Goal: Contribute content: Contribute content

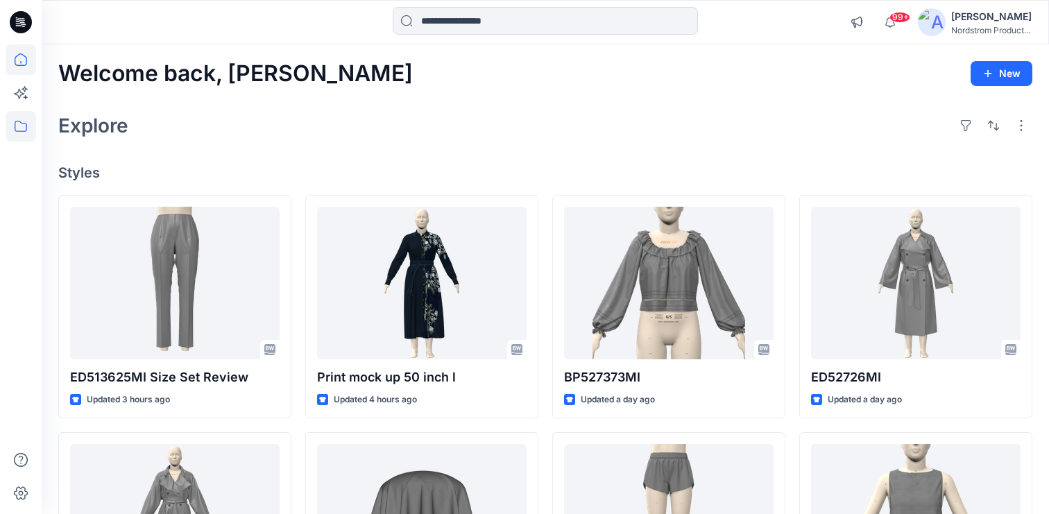
scroll to position [8, 0]
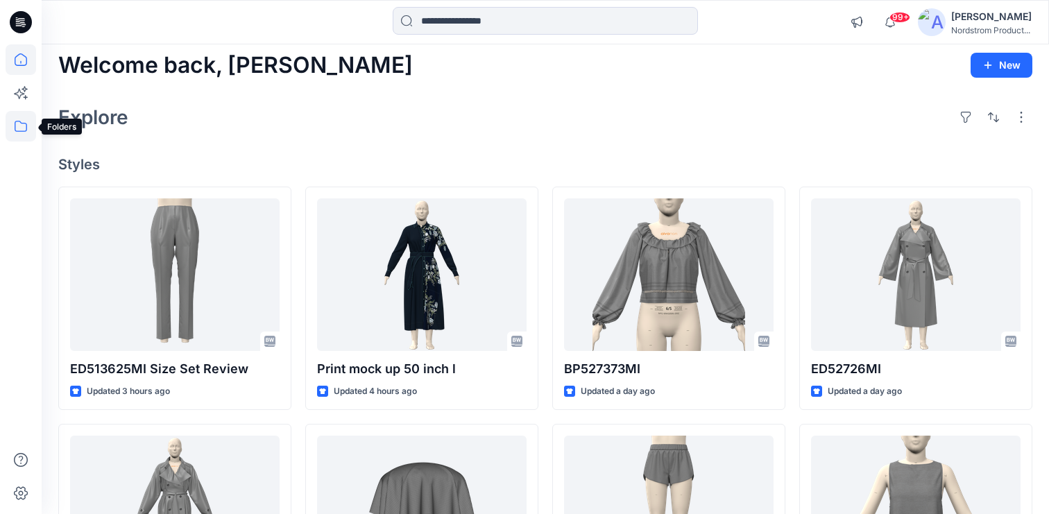
click at [13, 126] on icon at bounding box center [21, 126] width 31 height 31
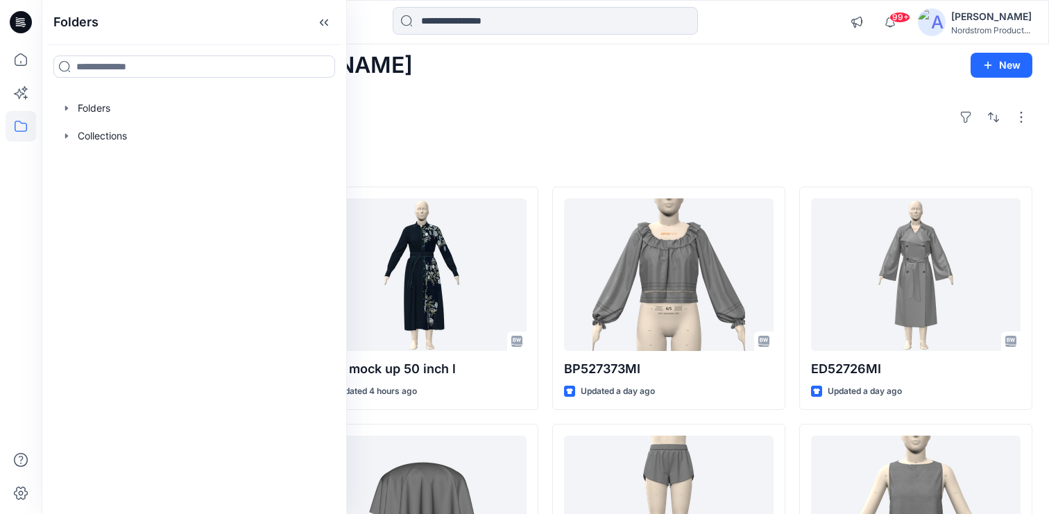
drag, startPoint x: 75, startPoint y: 105, endPoint x: 285, endPoint y: 24, distance: 225.1
click at [75, 105] on div at bounding box center [194, 108] width 283 height 28
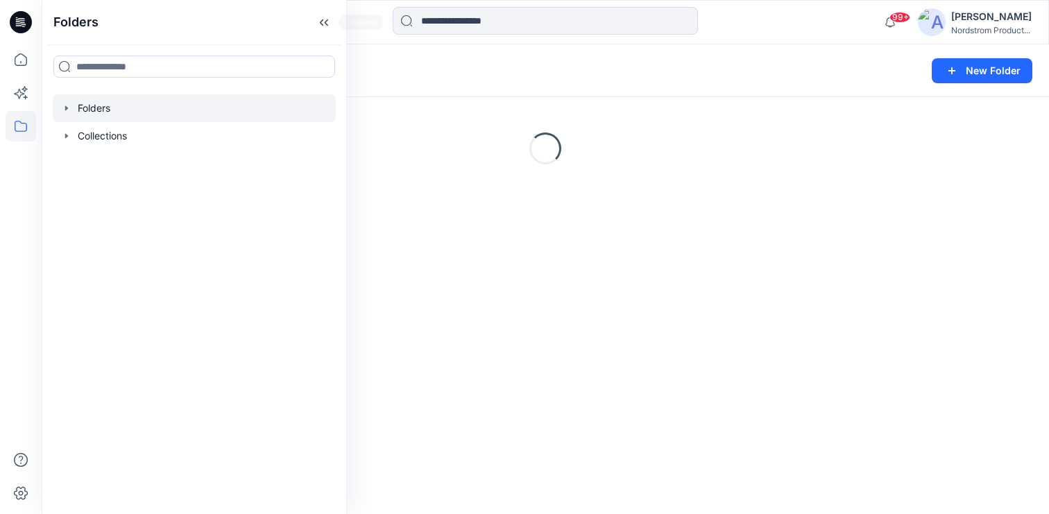
drag, startPoint x: 330, startPoint y: 23, endPoint x: 358, endPoint y: 53, distance: 41.3
click at [330, 22] on icon at bounding box center [324, 22] width 22 height 23
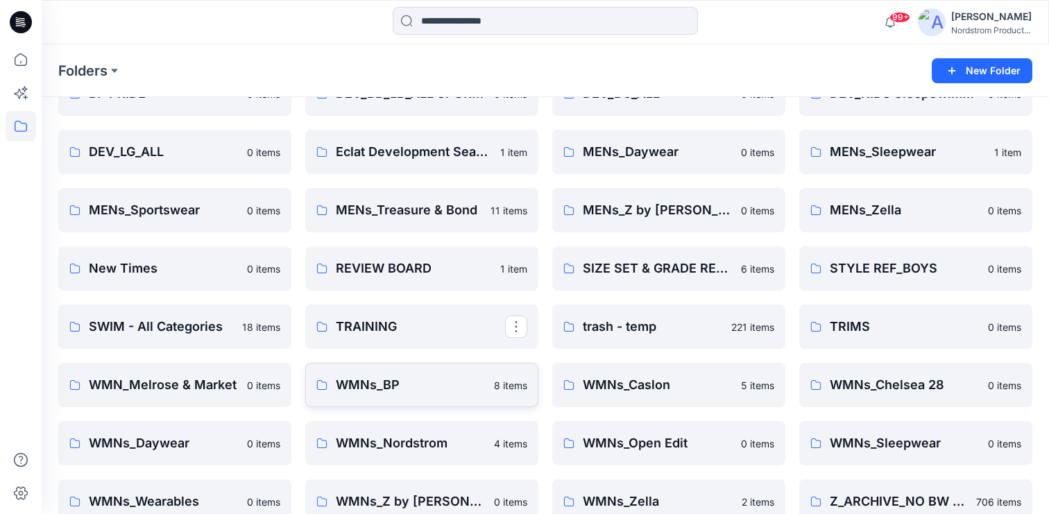
scroll to position [341, 0]
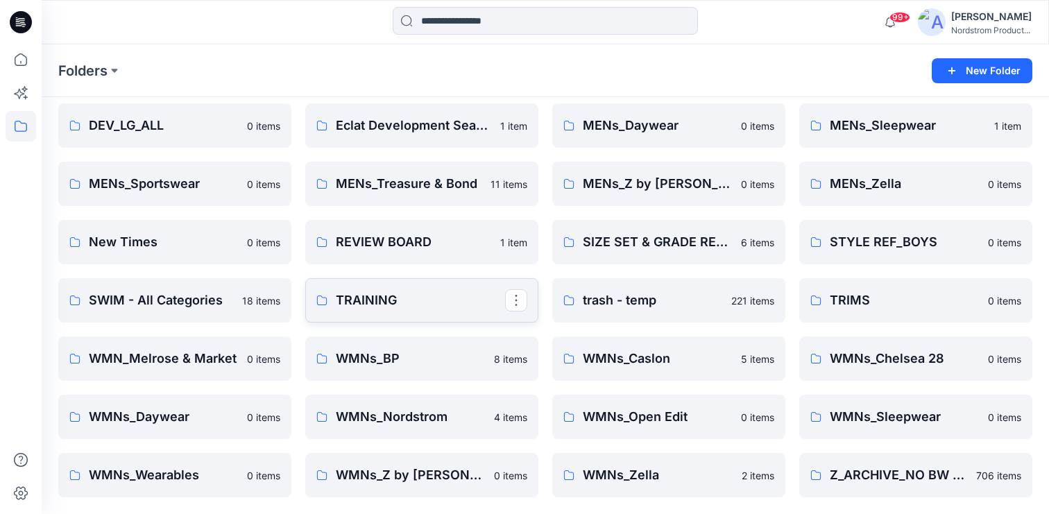
click at [386, 297] on p "TRAINING" at bounding box center [420, 300] width 169 height 19
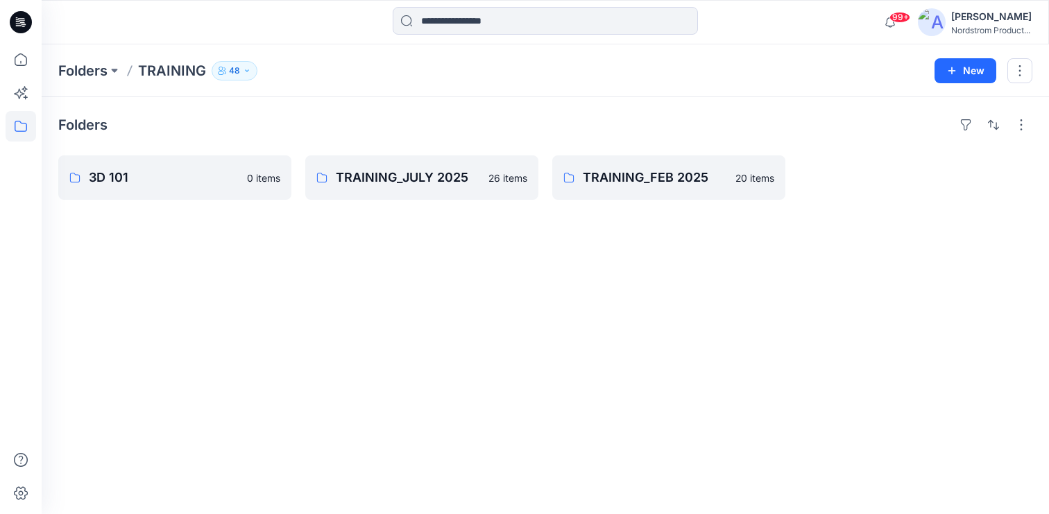
click at [234, 71] on p "48" at bounding box center [234, 70] width 11 height 15
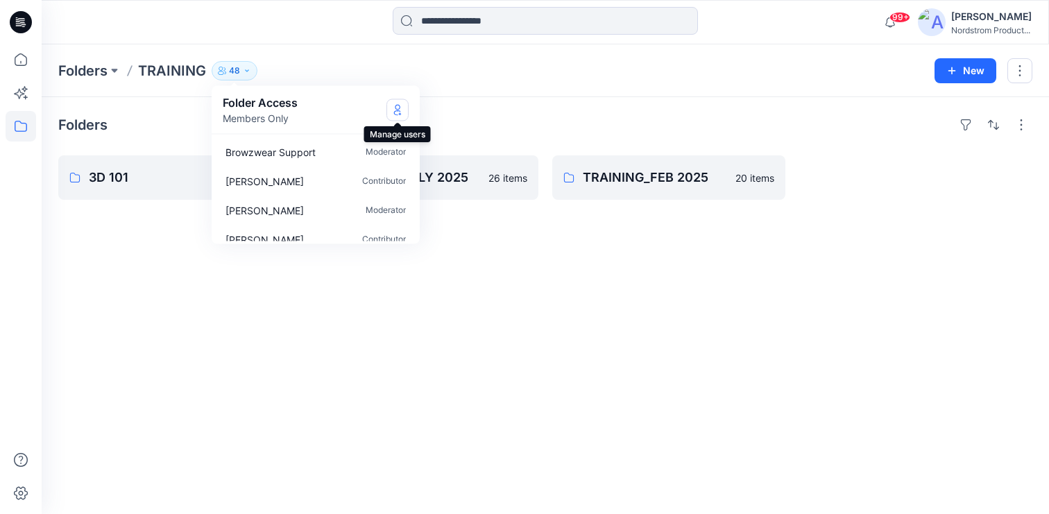
click at [405, 108] on button "Manage Users" at bounding box center [398, 110] width 22 height 22
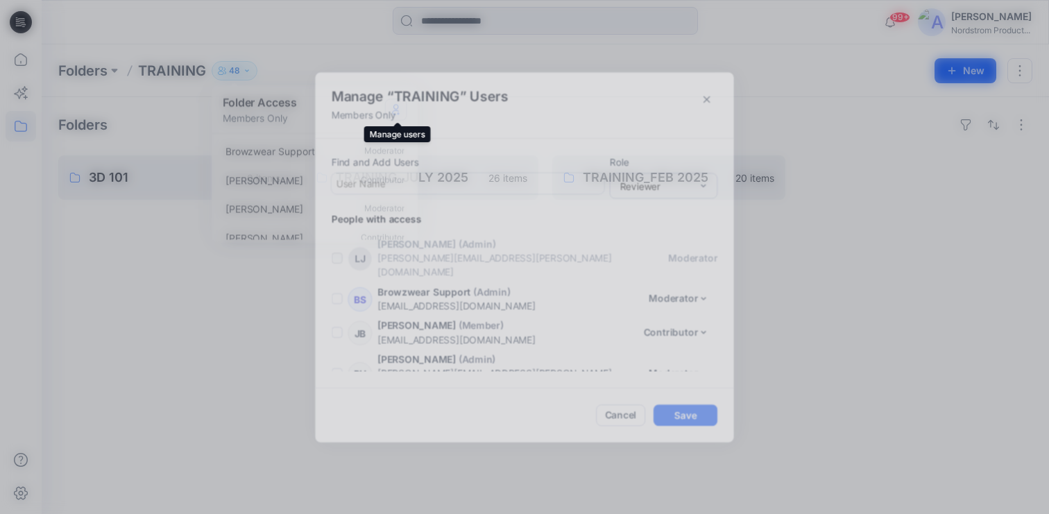
scroll to position [1521, 0]
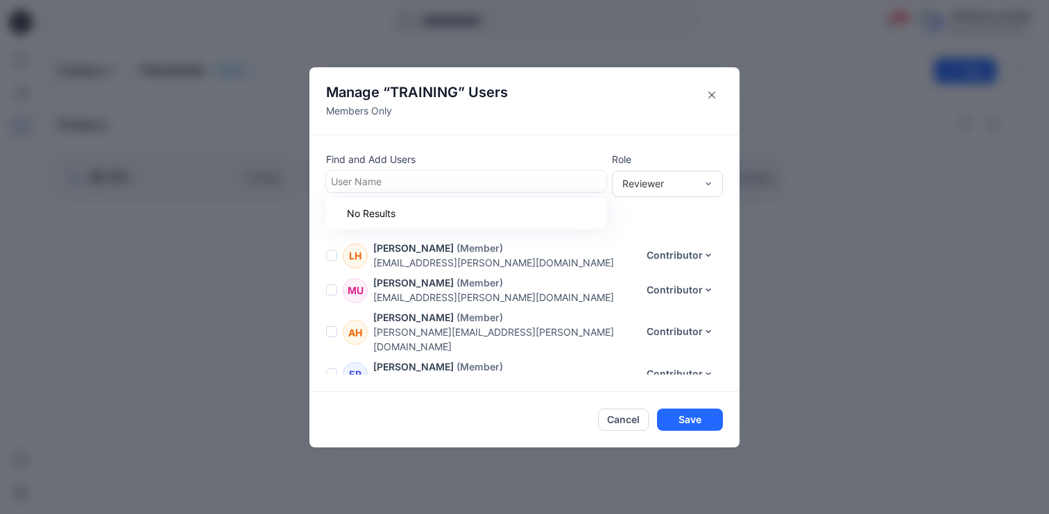
click at [418, 182] on div at bounding box center [466, 181] width 271 height 17
type input "****"
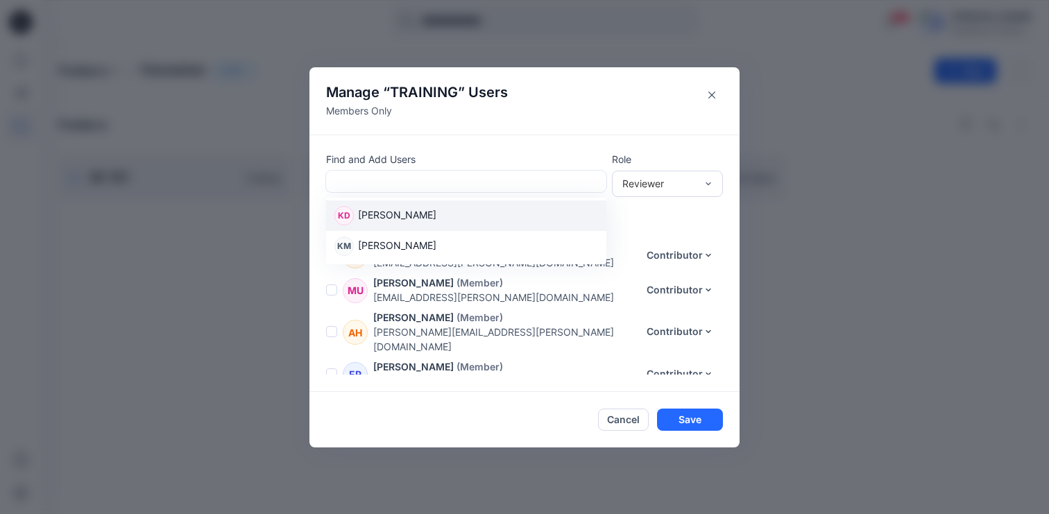
click at [373, 173] on div at bounding box center [466, 181] width 271 height 17
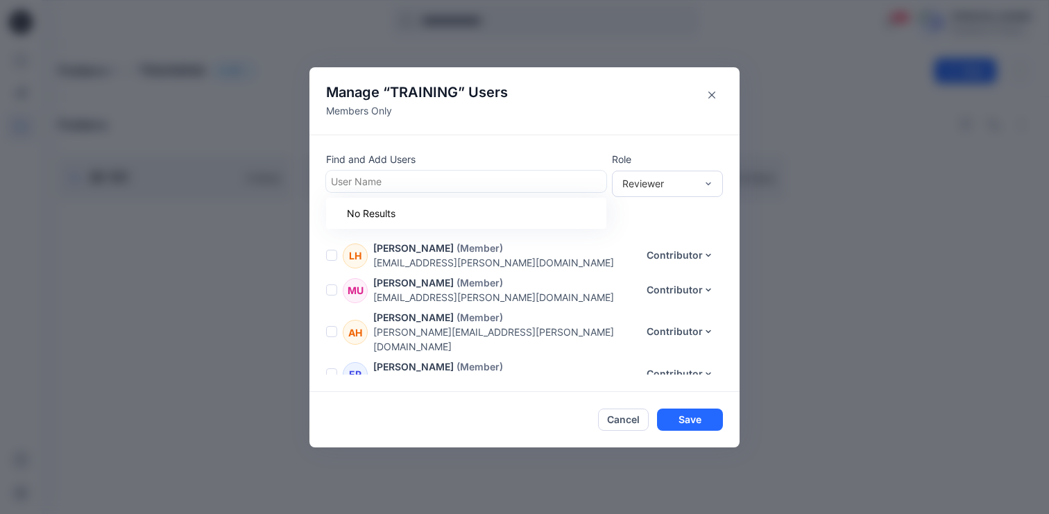
click at [393, 180] on div at bounding box center [466, 181] width 271 height 17
type input "********"
drag, startPoint x: 382, startPoint y: 179, endPoint x: 281, endPoint y: 169, distance: 101.1
click at [281, 169] on div "Manage “ TRAINING ” Users Members Only Find and Add Users User Name Role Review…" at bounding box center [524, 257] width 1049 height 514
click at [355, 181] on div at bounding box center [466, 181] width 271 height 17
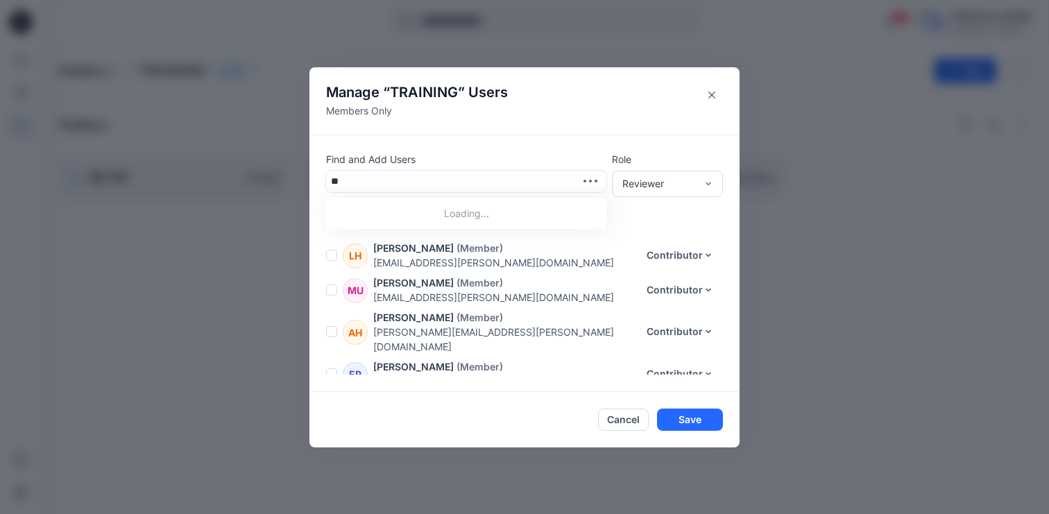
type input "***"
click at [279, 173] on div "Manage “ TRAINING ” Users Members Only Find and Add Users User Name Role Review…" at bounding box center [524, 257] width 1049 height 514
click at [713, 90] on button "Close" at bounding box center [712, 95] width 22 height 22
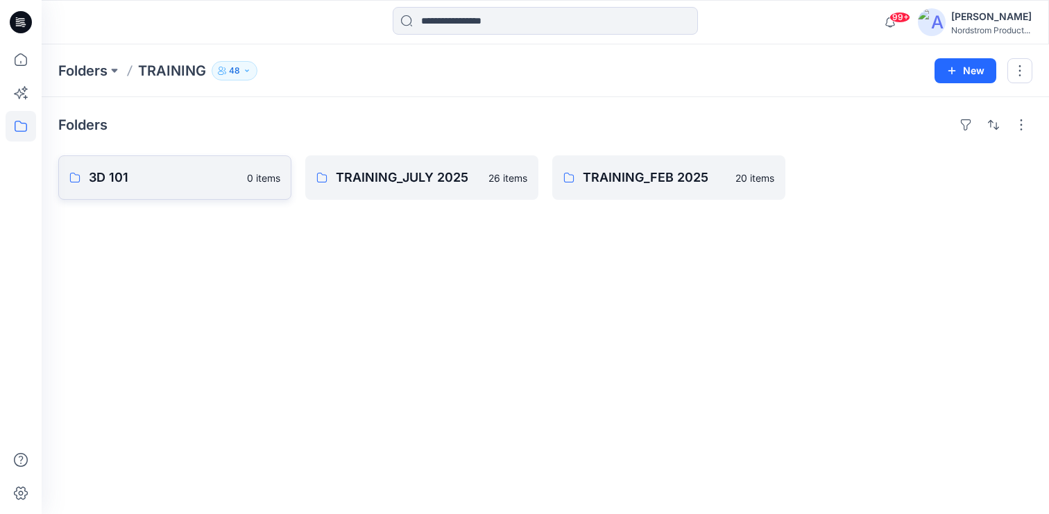
drag, startPoint x: 415, startPoint y: 110, endPoint x: 149, endPoint y: 174, distance: 273.5
click at [414, 109] on div "Folders 3D 101 0 items TRAINING_JULY 2025 26 items TRAINING_FEB 2025 20 items" at bounding box center [546, 305] width 1008 height 417
click at [178, 179] on p "3D 101" at bounding box center [173, 177] width 169 height 19
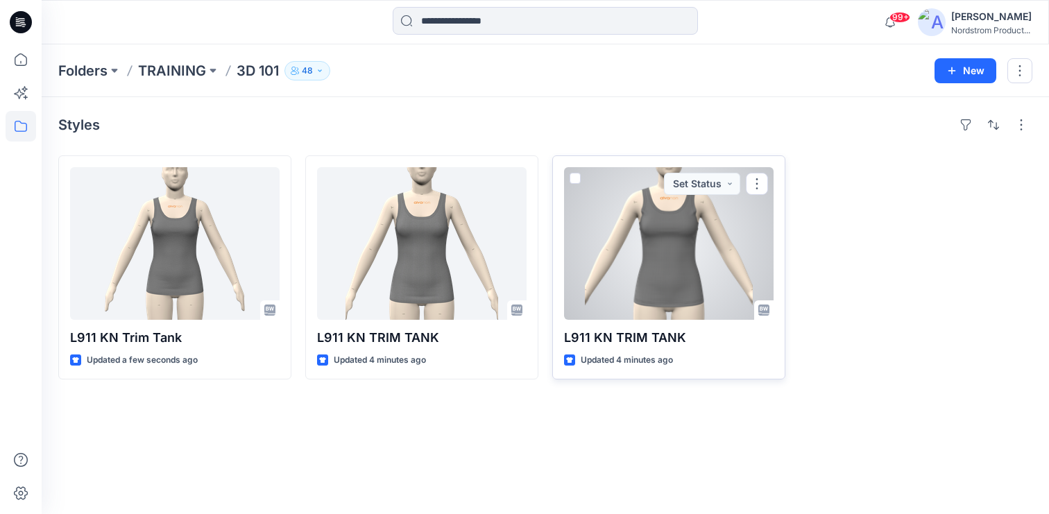
click at [634, 253] on div at bounding box center [669, 243] width 210 height 153
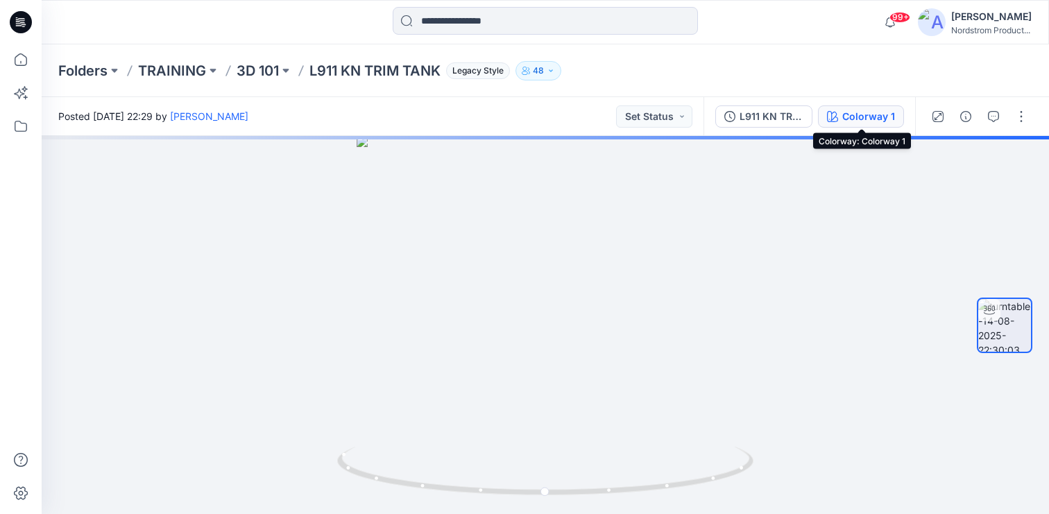
click at [852, 114] on div "Colorway 1" at bounding box center [868, 116] width 53 height 15
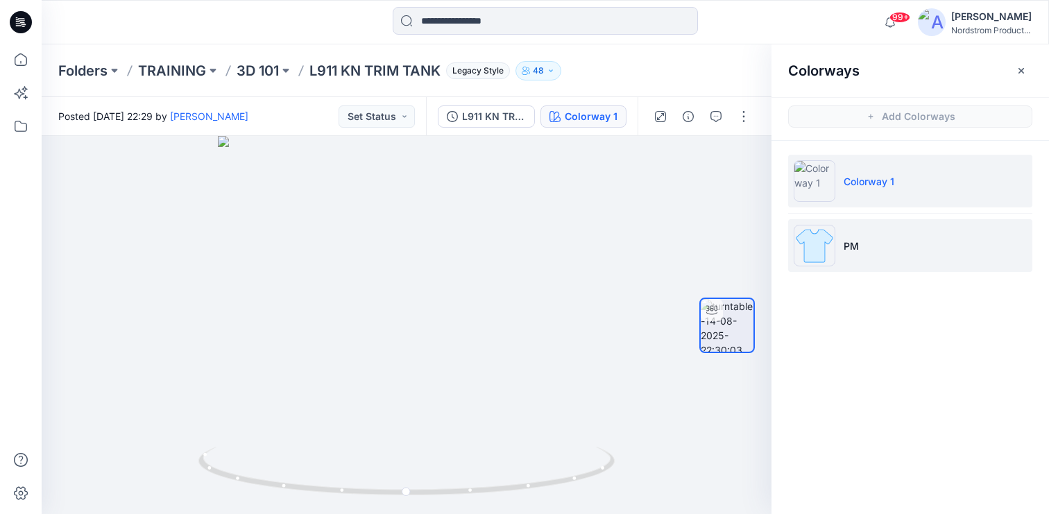
click at [857, 256] on li "PM" at bounding box center [910, 245] width 244 height 53
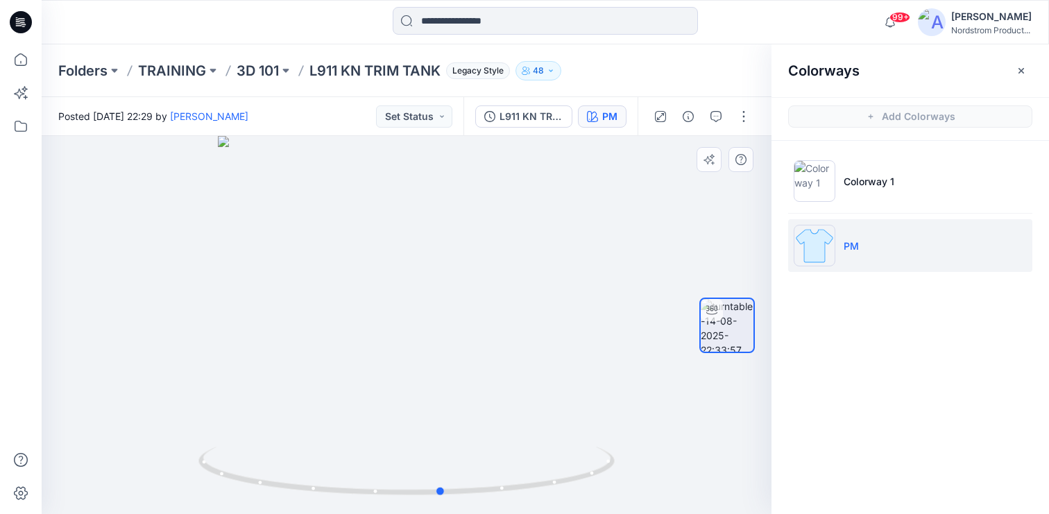
drag, startPoint x: 423, startPoint y: 343, endPoint x: 450, endPoint y: 358, distance: 31.1
click at [450, 358] on div at bounding box center [407, 325] width 730 height 378
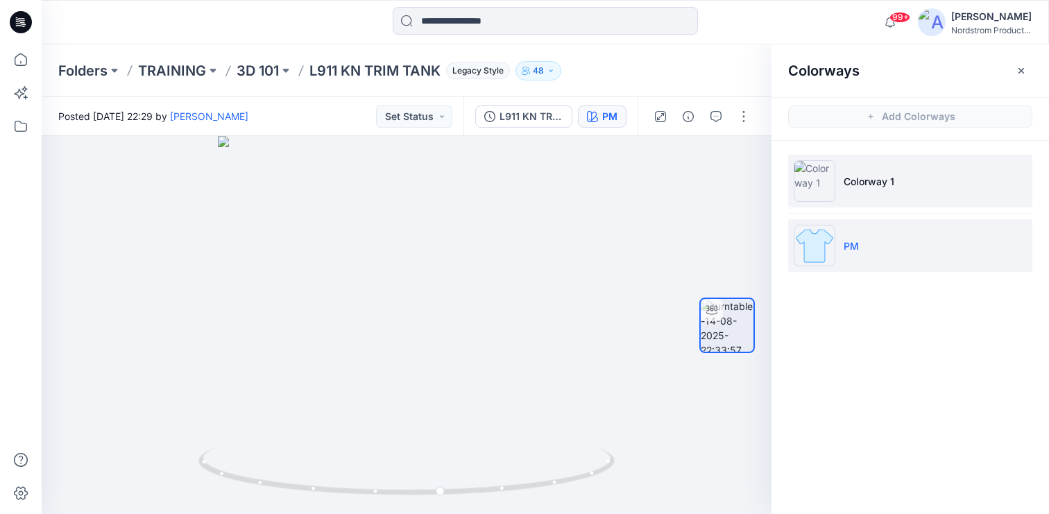
click at [884, 169] on li "Colorway 1" at bounding box center [910, 181] width 244 height 53
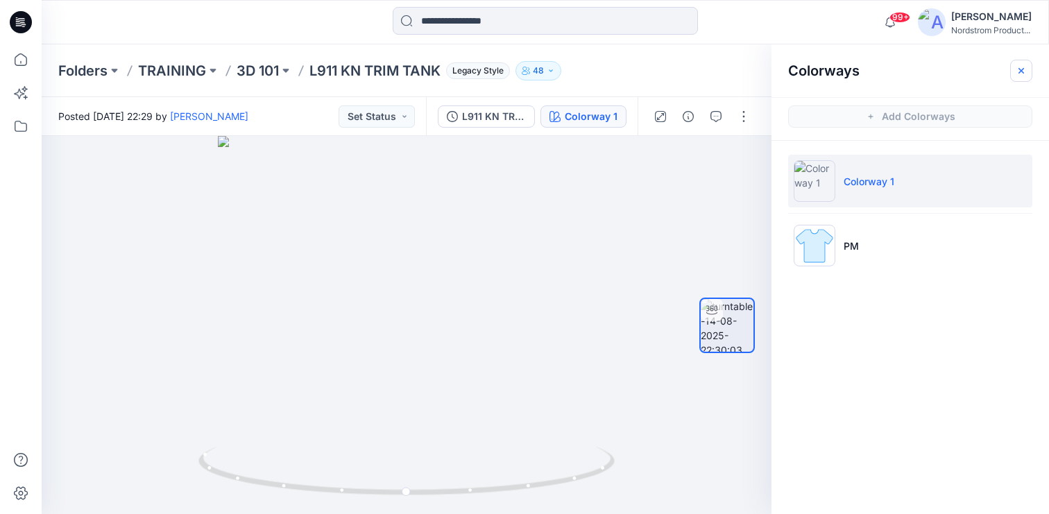
click at [1021, 65] on icon "button" at bounding box center [1021, 70] width 11 height 11
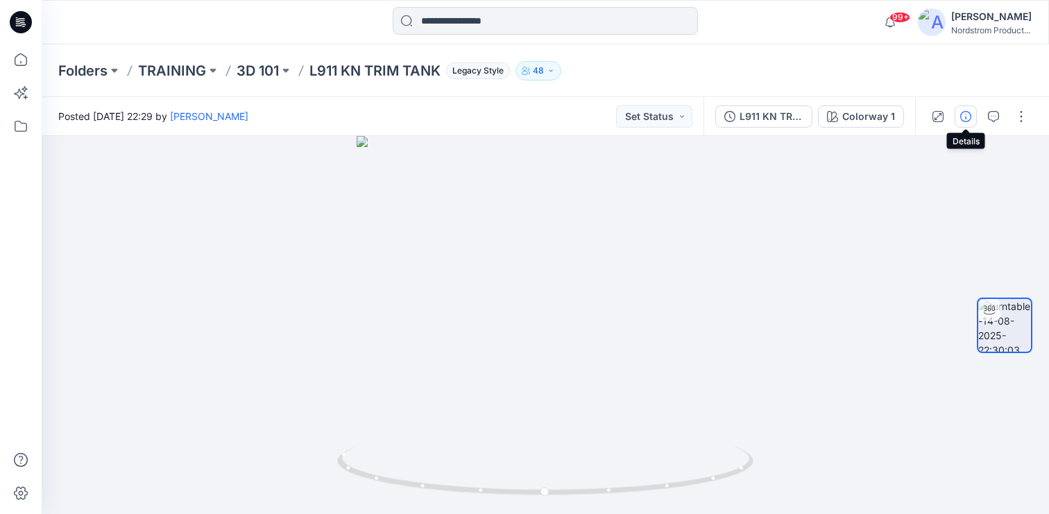
click at [965, 113] on icon "button" at bounding box center [965, 116] width 11 height 11
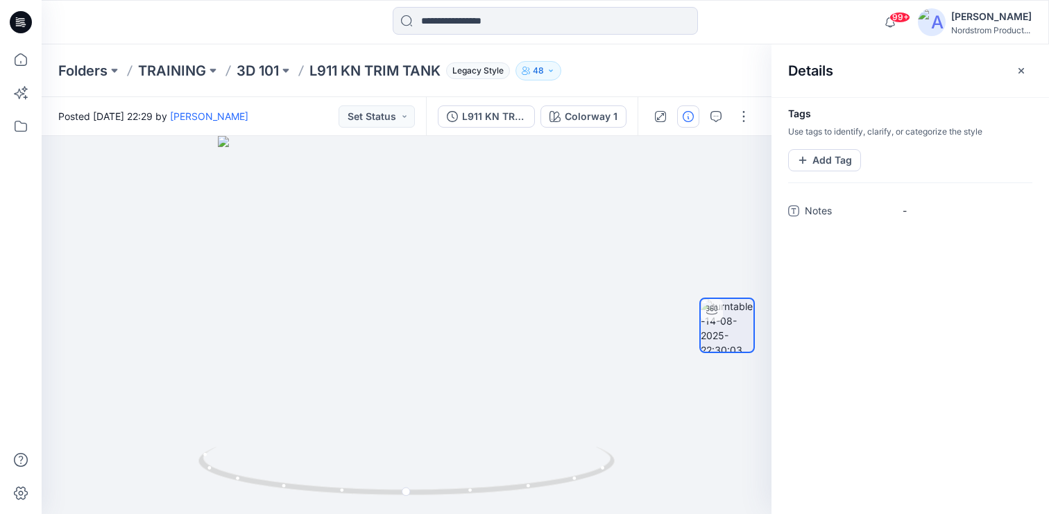
click at [1021, 71] on icon "button" at bounding box center [1022, 70] width 6 height 6
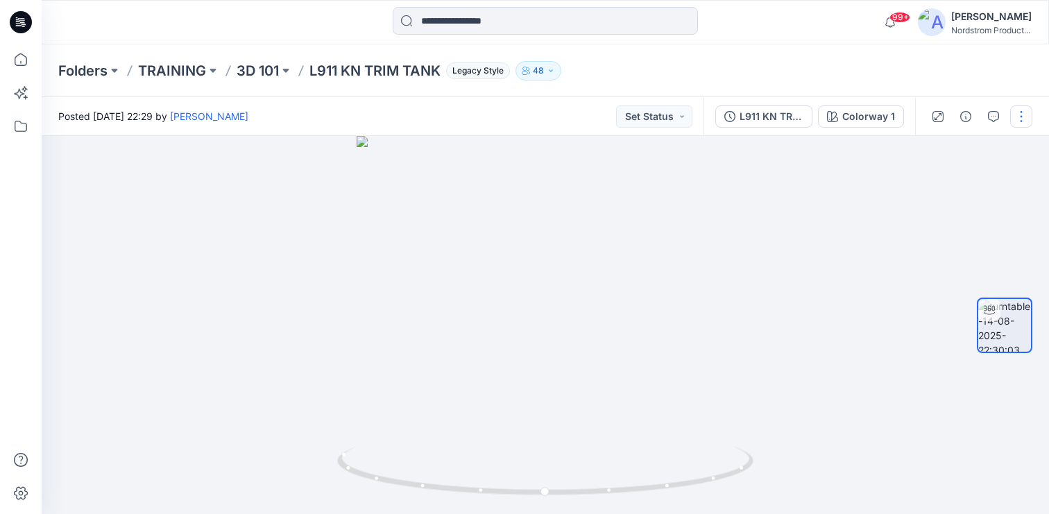
drag, startPoint x: 969, startPoint y: 74, endPoint x: 1010, endPoint y: 109, distance: 53.7
click at [973, 74] on div "Folders TRAINING 3D 101 L911 KN TRIM TANK Legacy Style 48" at bounding box center [546, 70] width 1008 height 53
click at [1033, 114] on div at bounding box center [979, 116] width 128 height 39
click at [1027, 114] on button "button" at bounding box center [1021, 116] width 22 height 22
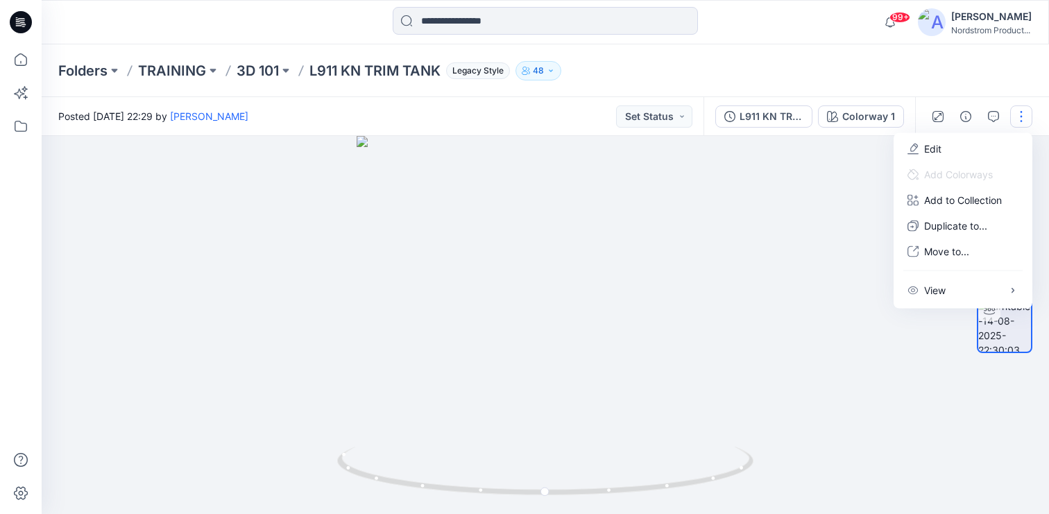
click at [819, 71] on div "Folders TRAINING 3D 101 L911 KN TRIM TANK Legacy Style 48" at bounding box center [491, 70] width 866 height 19
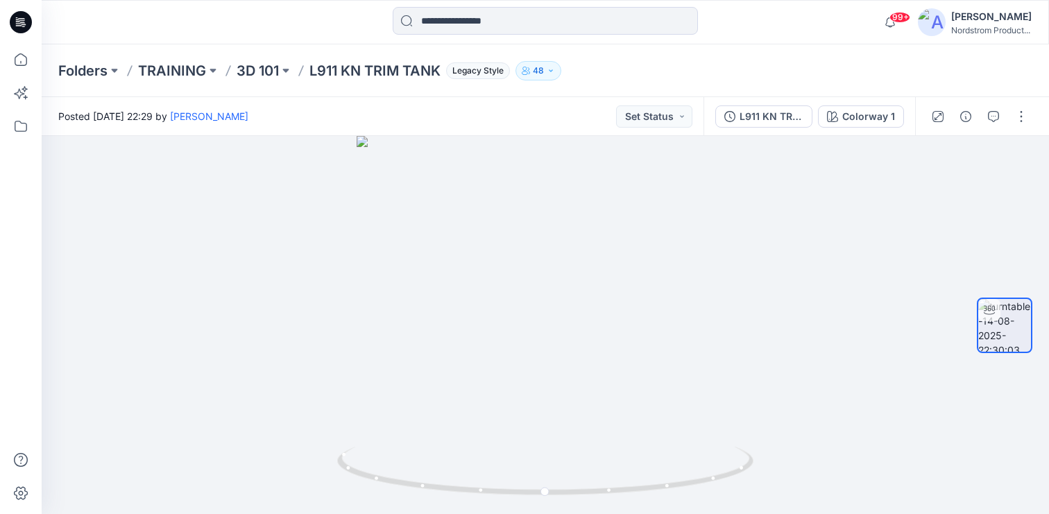
drag, startPoint x: 952, startPoint y: 67, endPoint x: 1042, endPoint y: 111, distance: 99.6
click at [958, 69] on div "Folders TRAINING 3D 101 L911 KN TRIM TANK Legacy Style 48" at bounding box center [546, 70] width 1008 height 53
click at [1022, 113] on button "button" at bounding box center [1021, 116] width 22 height 22
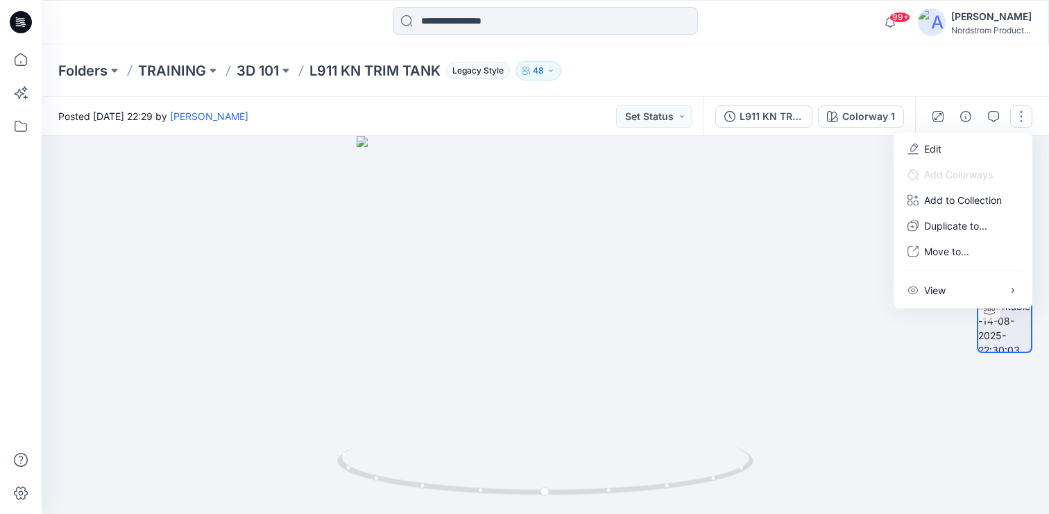
click at [356, 108] on div "Posted Thursday, August 14, 2025 22:29 by Lizzie Jones Set Status" at bounding box center [373, 116] width 662 height 38
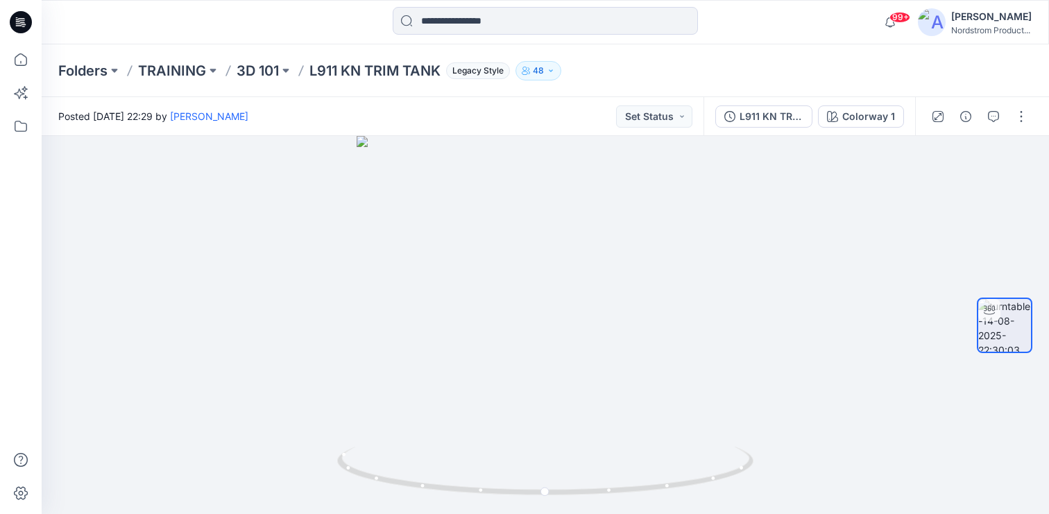
click at [439, 115] on div "Posted Thursday, August 14, 2025 22:29 by Lizzie Jones Set Status" at bounding box center [373, 116] width 662 height 38
drag, startPoint x: 1019, startPoint y: 112, endPoint x: 1012, endPoint y: 127, distance: 17.1
click at [1020, 110] on button "button" at bounding box center [1021, 116] width 22 height 22
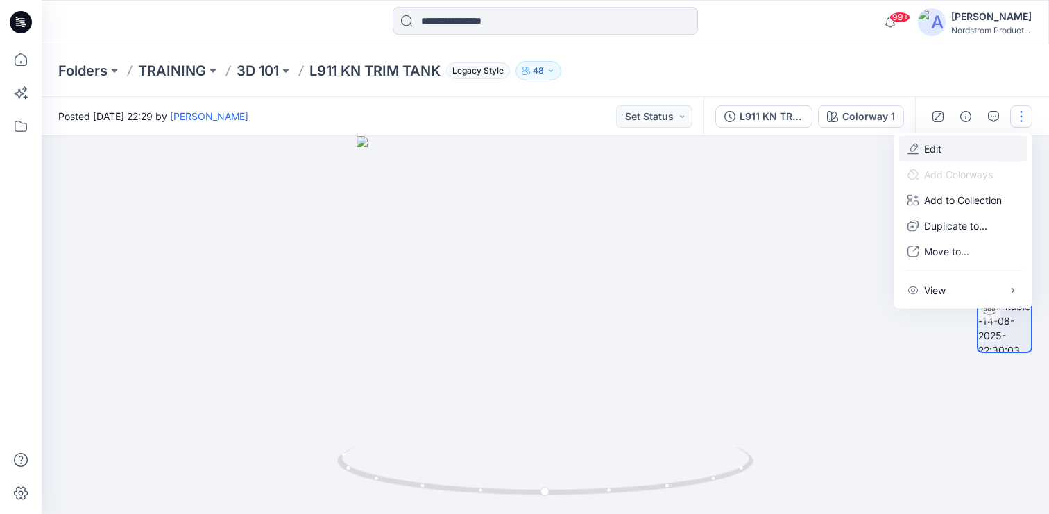
click at [937, 146] on p "Edit" at bounding box center [932, 149] width 17 height 15
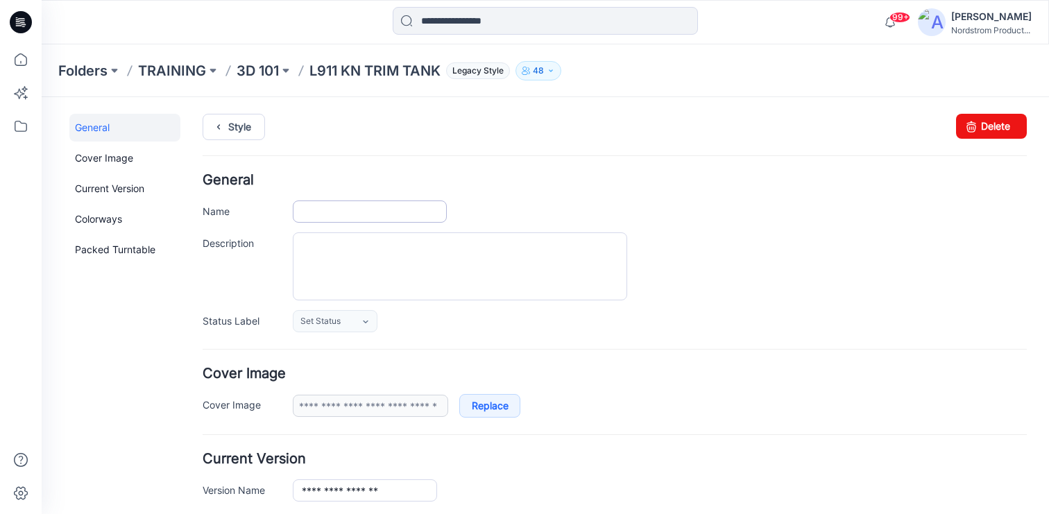
type input "**********"
click at [334, 259] on textarea "Description" at bounding box center [460, 266] width 334 height 68
paste textarea "**********"
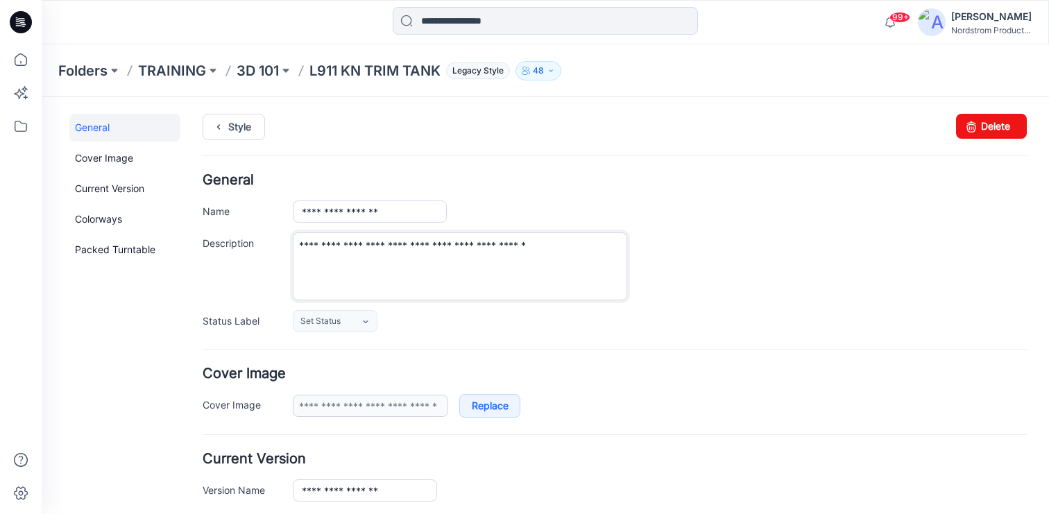
type textarea "**********"
click at [545, 180] on h4 "General" at bounding box center [615, 179] width 824 height 13
click at [237, 123] on link "Style" at bounding box center [234, 127] width 62 height 26
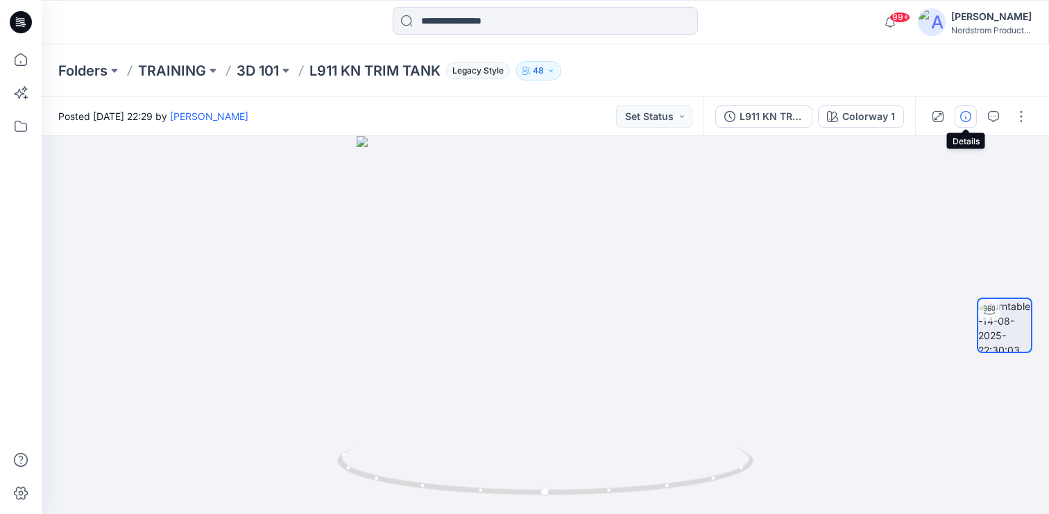
click at [970, 119] on icon "button" at bounding box center [965, 116] width 11 height 11
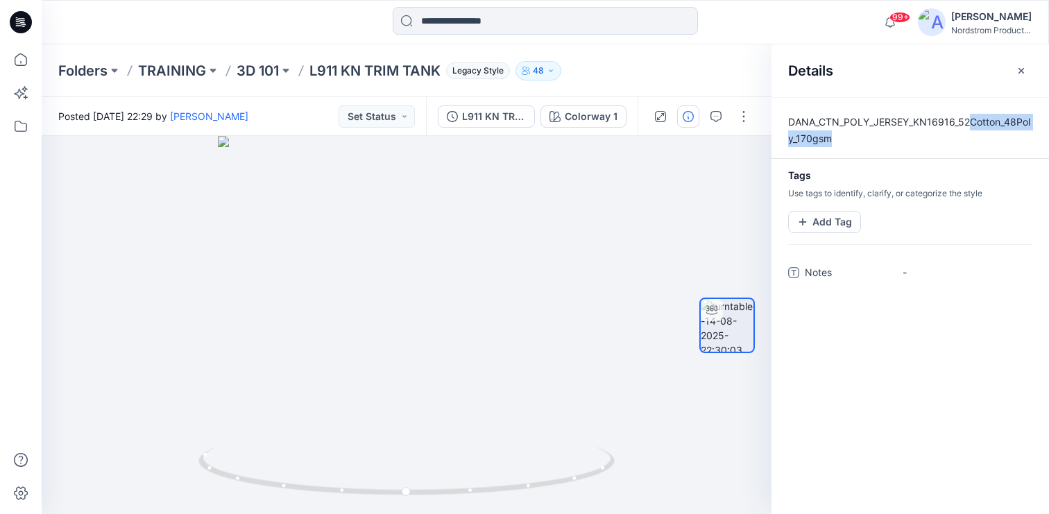
drag, startPoint x: 970, startPoint y: 121, endPoint x: 1008, endPoint y: 139, distance: 42.2
click at [1008, 139] on p "DANA_CTN_POLY_JERSEY_KN16916_52Cotton_48Poly_170gsm" at bounding box center [911, 130] width 278 height 33
click at [639, 230] on div at bounding box center [407, 325] width 730 height 378
click at [1024, 70] on icon "button" at bounding box center [1021, 70] width 11 height 11
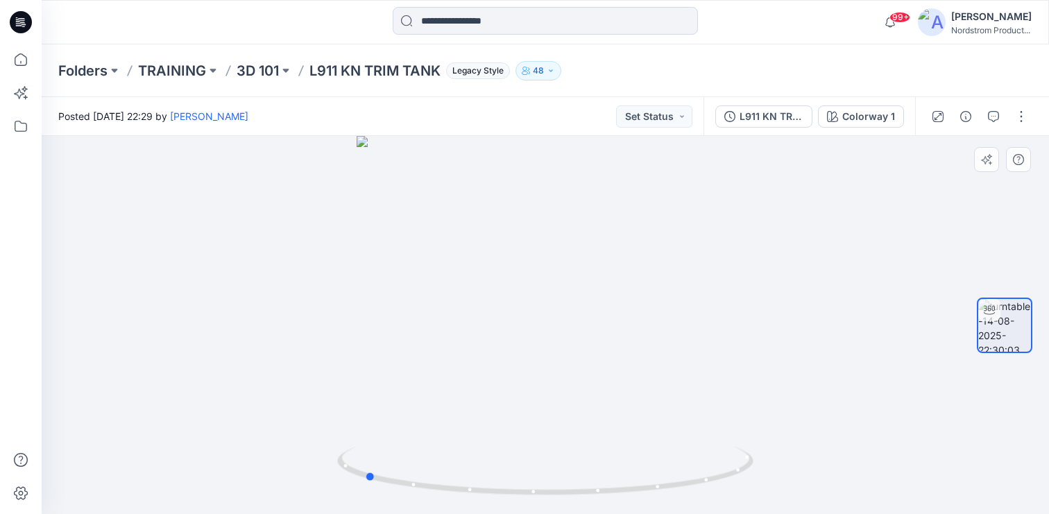
drag, startPoint x: 625, startPoint y: 343, endPoint x: 459, endPoint y: 337, distance: 165.9
click at [459, 337] on div at bounding box center [546, 325] width 1008 height 378
drag, startPoint x: 480, startPoint y: 344, endPoint x: 663, endPoint y: 335, distance: 182.7
click at [663, 335] on div at bounding box center [546, 325] width 1008 height 378
drag, startPoint x: 649, startPoint y: 346, endPoint x: 712, endPoint y: 334, distance: 64.2
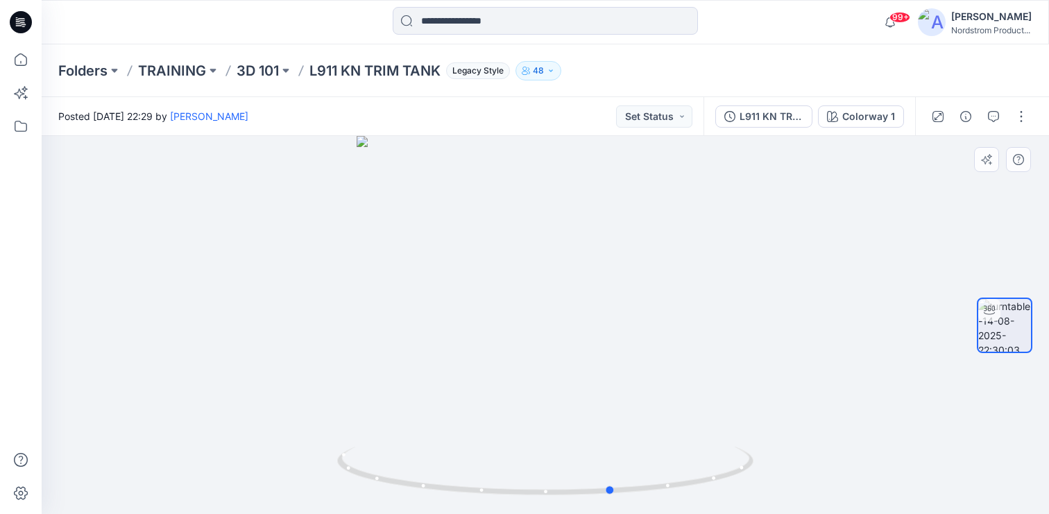
click at [712, 334] on div at bounding box center [546, 325] width 1008 height 378
drag, startPoint x: 740, startPoint y: 76, endPoint x: 780, endPoint y: 110, distance: 53.1
click at [739, 75] on div "Folders TRAINING 3D 101 L911 KN TRIM TANK Legacy Style 48" at bounding box center [491, 70] width 866 height 19
click at [754, 112] on div "L911 KN TRIM TANK" at bounding box center [772, 116] width 64 height 15
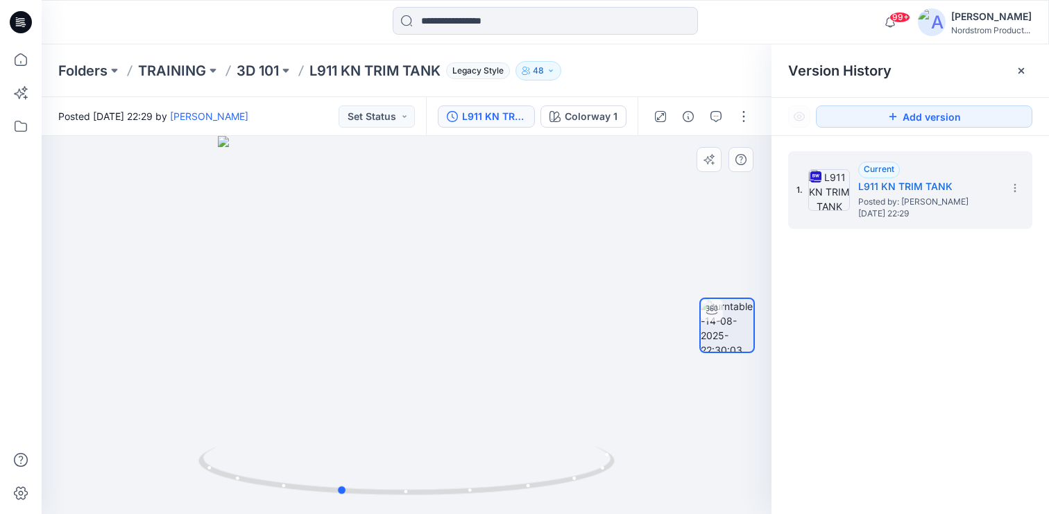
drag, startPoint x: 420, startPoint y: 235, endPoint x: 380, endPoint y: 237, distance: 39.7
click at [370, 239] on div at bounding box center [407, 325] width 730 height 378
drag, startPoint x: 397, startPoint y: 229, endPoint x: 595, endPoint y: 208, distance: 198.9
click at [595, 209] on div at bounding box center [407, 325] width 730 height 378
click at [1019, 65] on div at bounding box center [1021, 71] width 22 height 22
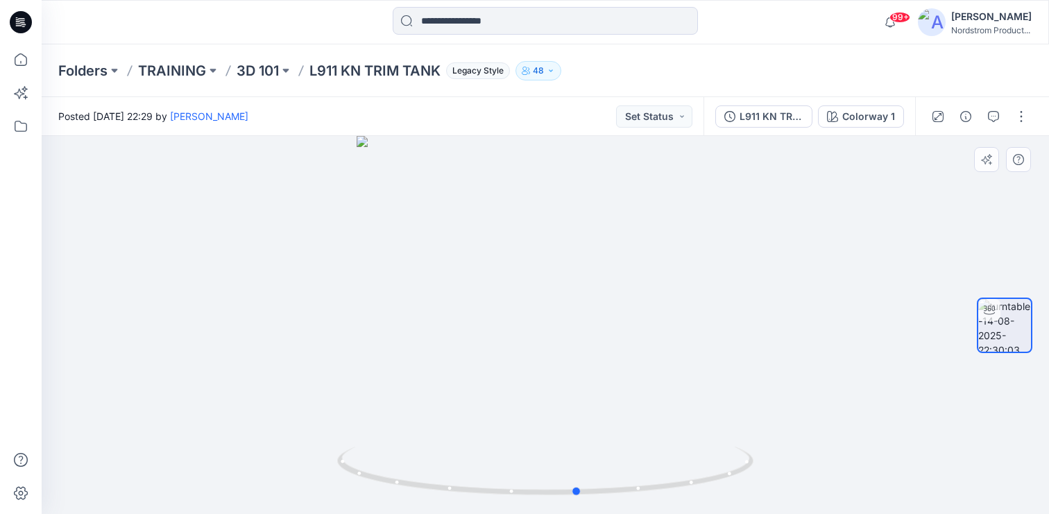
drag, startPoint x: 534, startPoint y: 283, endPoint x: 459, endPoint y: 271, distance: 76.6
click at [435, 284] on div at bounding box center [546, 325] width 1008 height 378
